Goal: Information Seeking & Learning: Learn about a topic

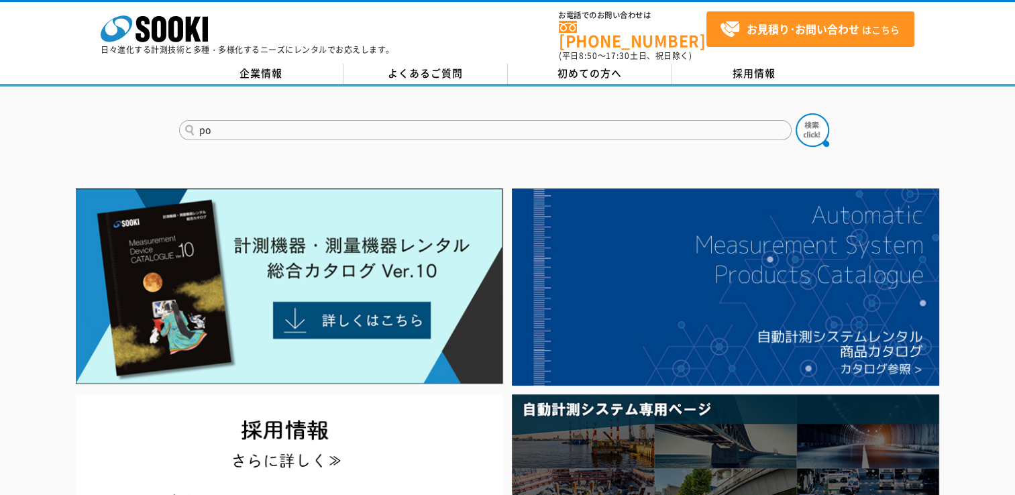
type input "p"
type input "ポータブル"
click at [796, 113] on button at bounding box center [813, 130] width 34 height 34
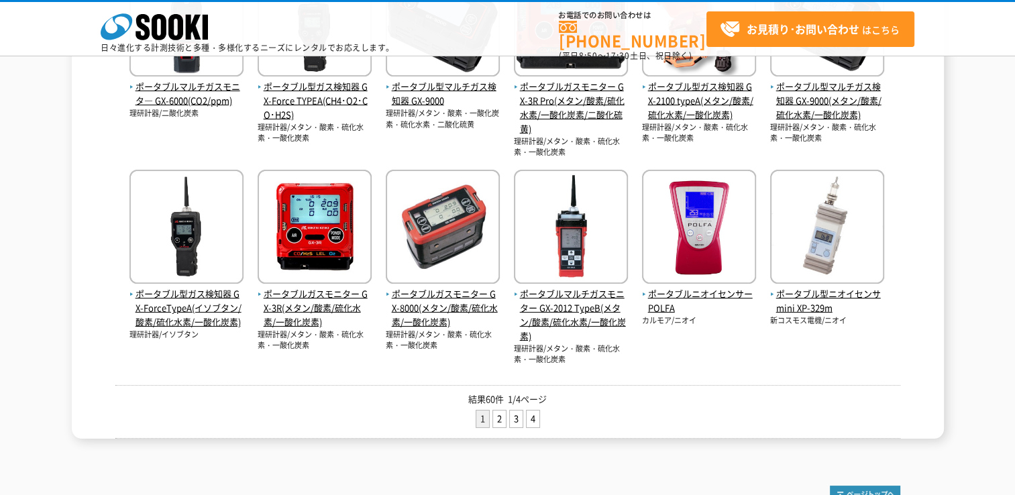
scroll to position [592, 0]
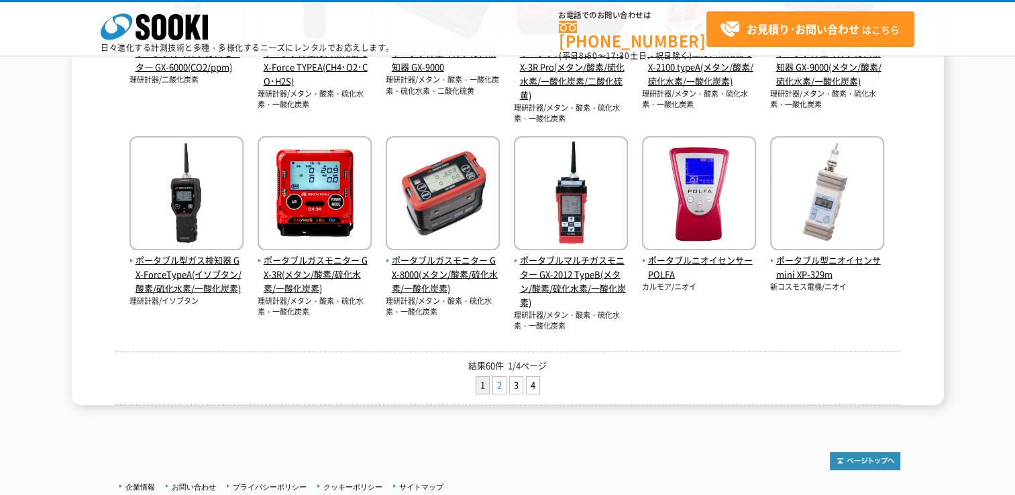
click at [501, 381] on link "2" at bounding box center [499, 385] width 13 height 17
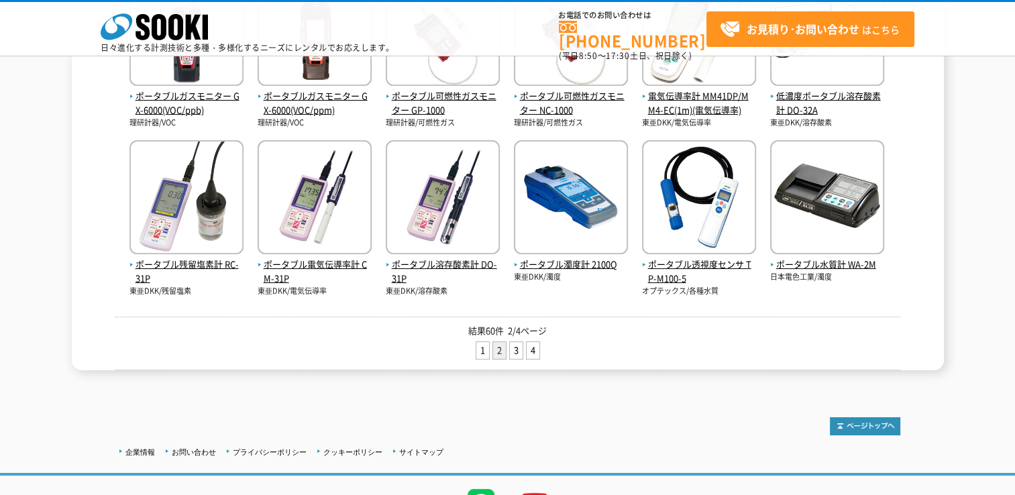
scroll to position [559, 0]
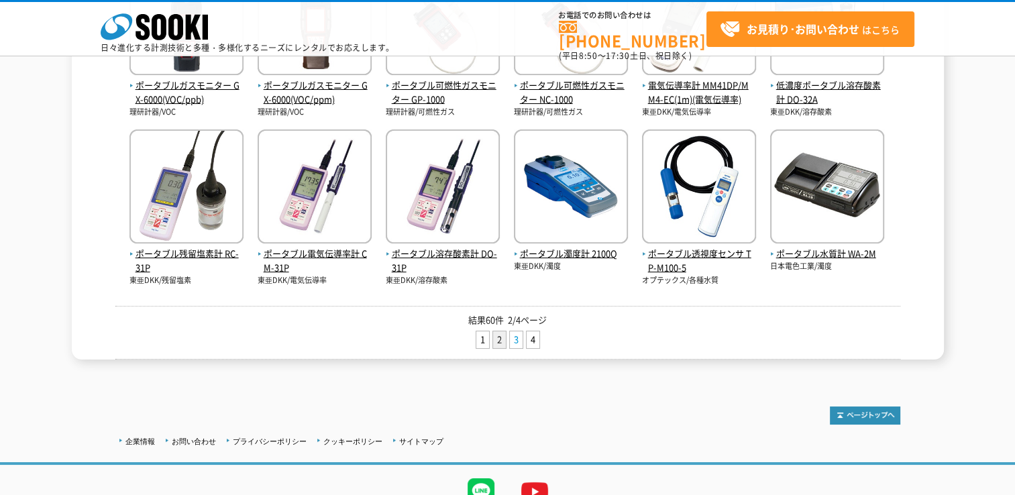
click at [513, 337] on link "3" at bounding box center [516, 339] width 13 height 17
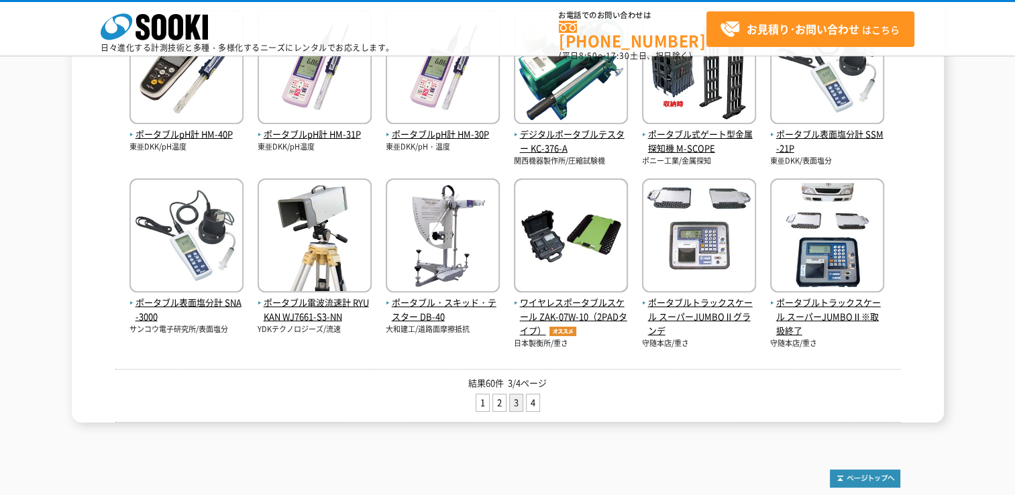
scroll to position [486, 0]
click at [531, 403] on link "4" at bounding box center [533, 402] width 13 height 17
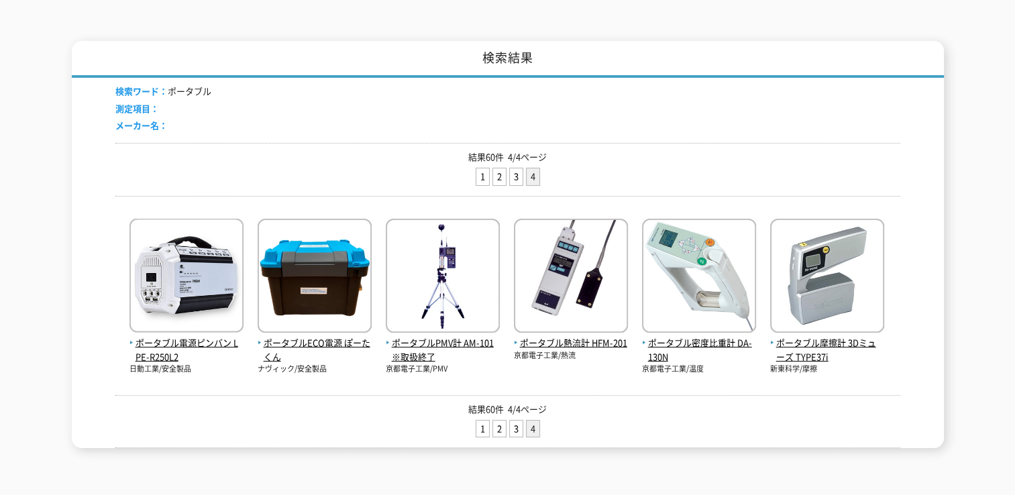
scroll to position [172, 0]
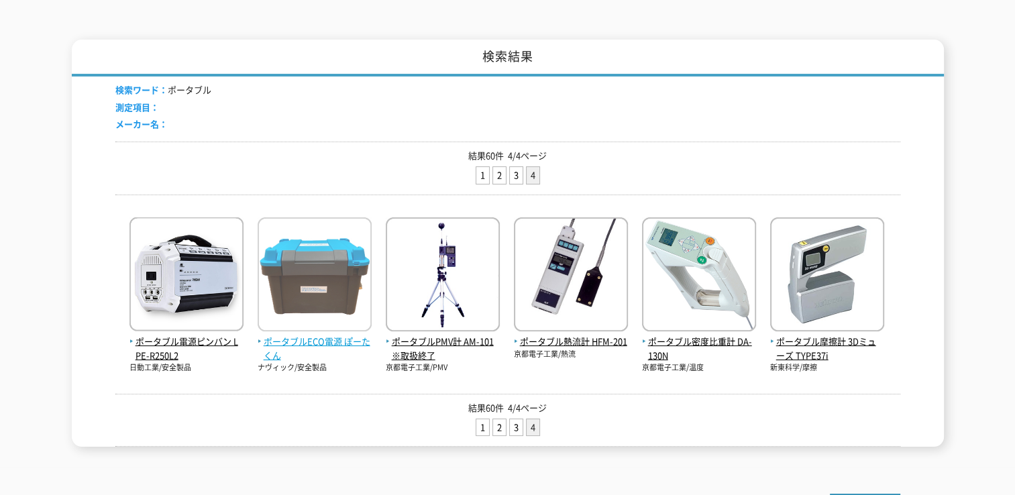
click at [332, 335] on span "ポータブルECO電源 ぽーたくん" at bounding box center [315, 349] width 114 height 28
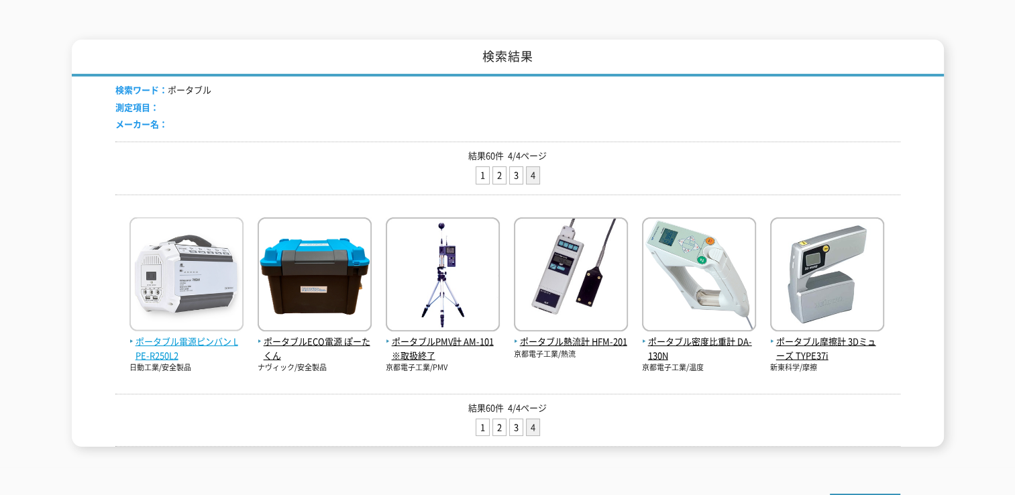
click at [192, 301] on img at bounding box center [186, 275] width 114 height 117
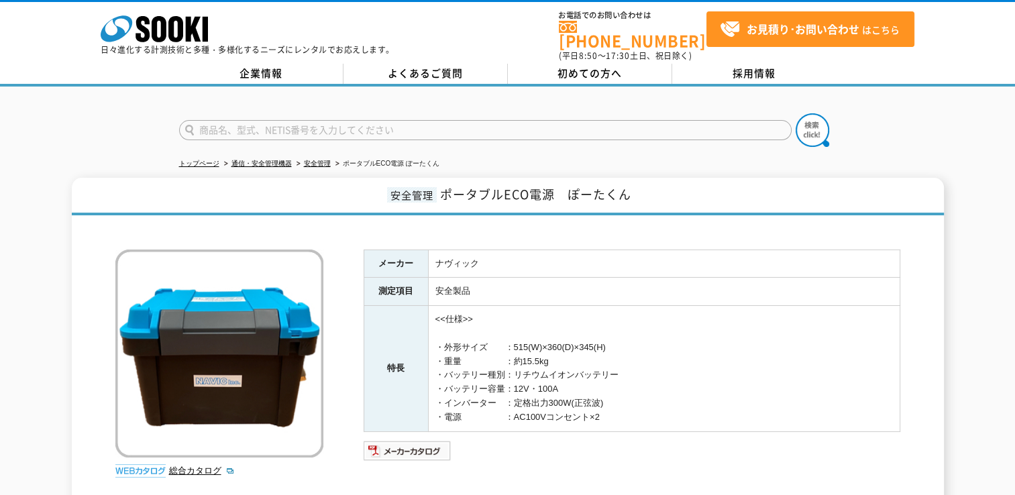
scroll to position [224, 0]
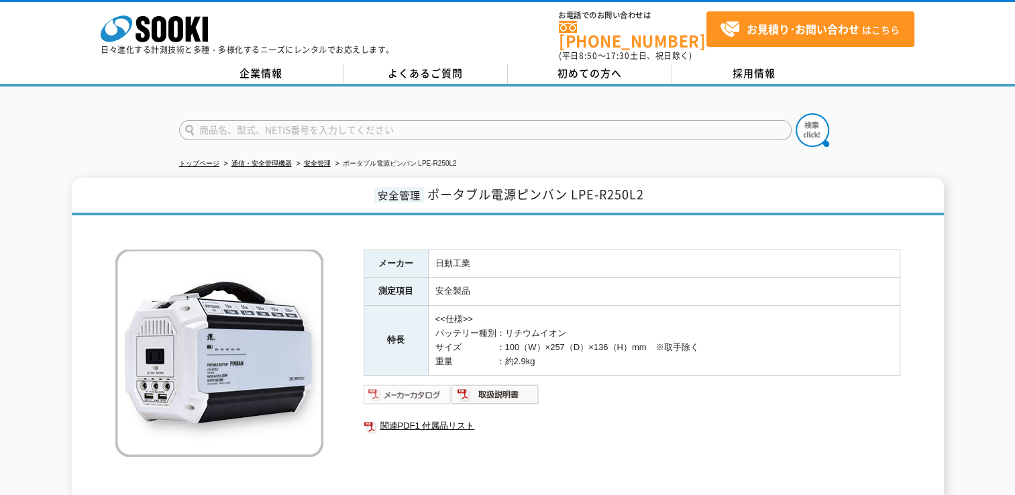
click at [422, 384] on img at bounding box center [408, 394] width 88 height 21
